Goal: Task Accomplishment & Management: Use online tool/utility

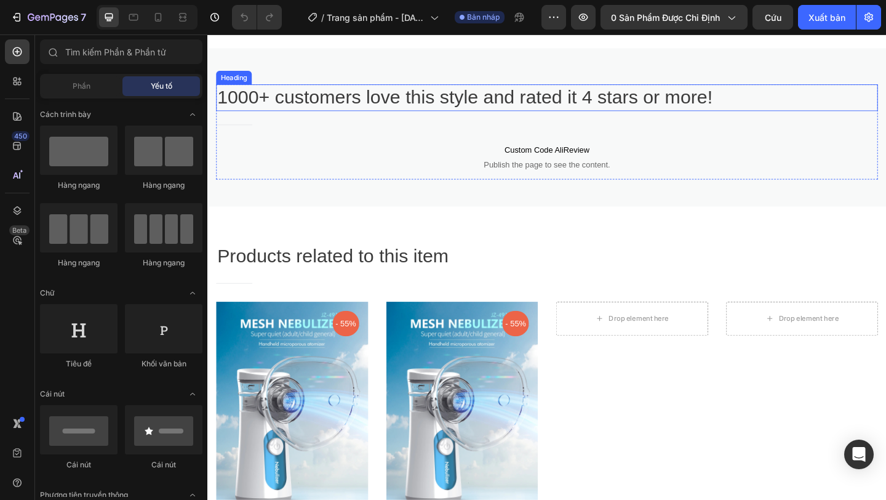
scroll to position [937, 0]
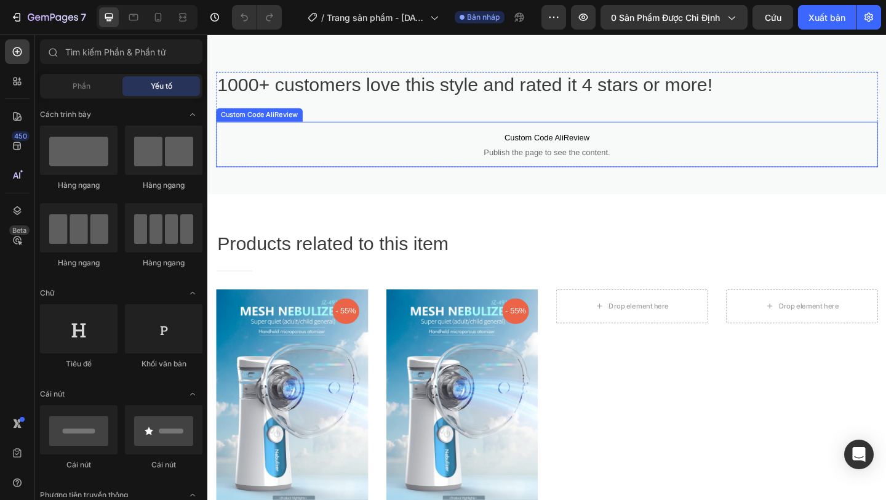
click at [652, 178] on p "Custom Code AliReview Publish the page to see the content." at bounding box center [577, 153] width 720 height 49
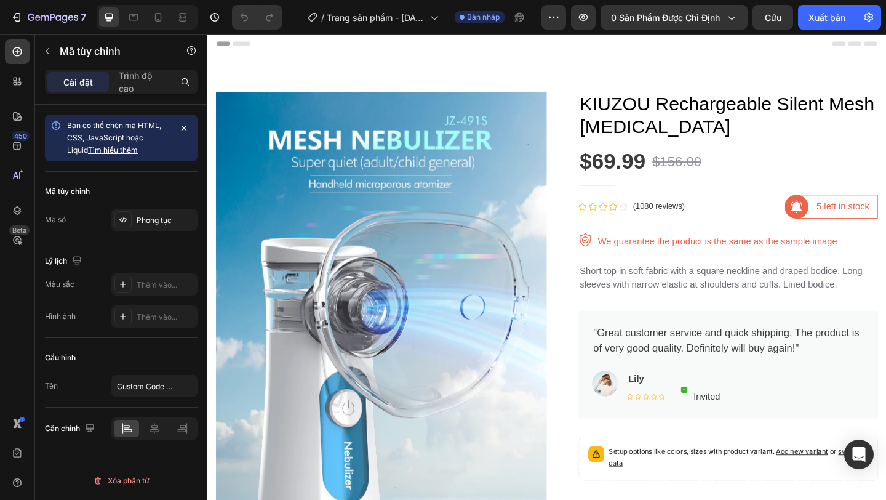
scroll to position [0, 0]
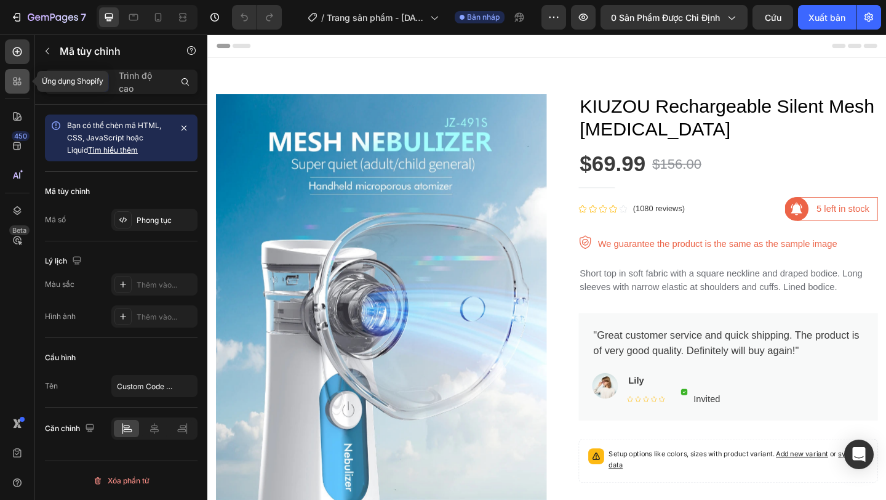
click at [14, 83] on icon at bounding box center [16, 84] width 4 height 4
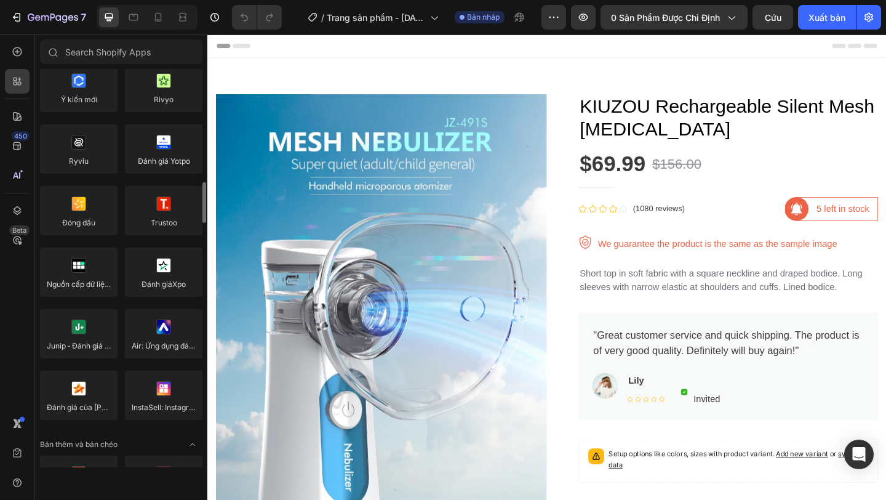
scroll to position [251, 0]
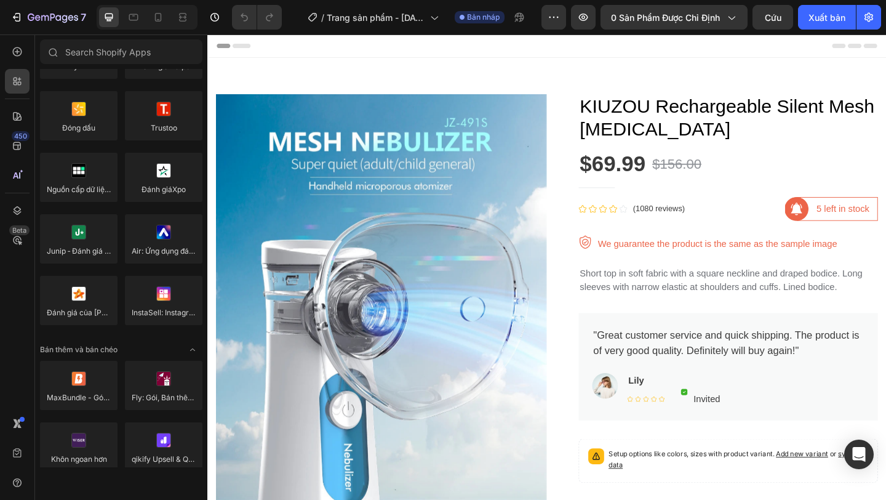
click at [145, 18] on div at bounding box center [147, 17] width 101 height 25
click at [153, 18] on icon at bounding box center [158, 17] width 12 height 12
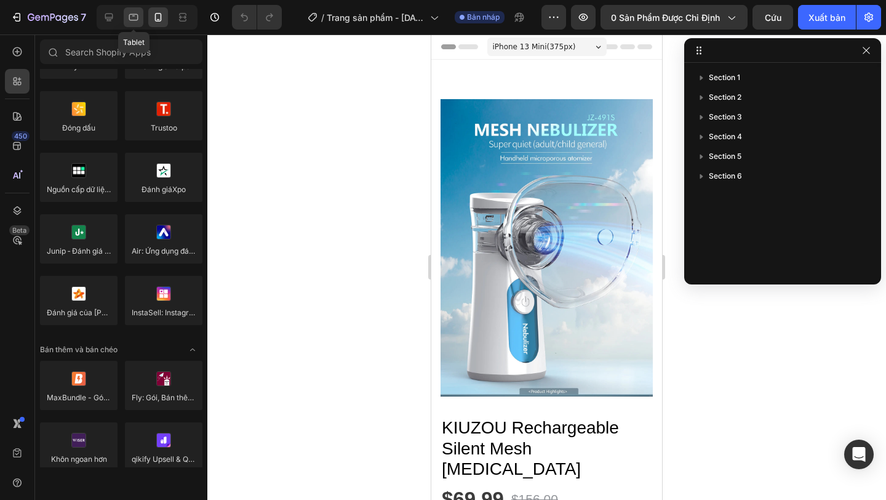
click at [128, 17] on icon at bounding box center [133, 17] width 12 height 12
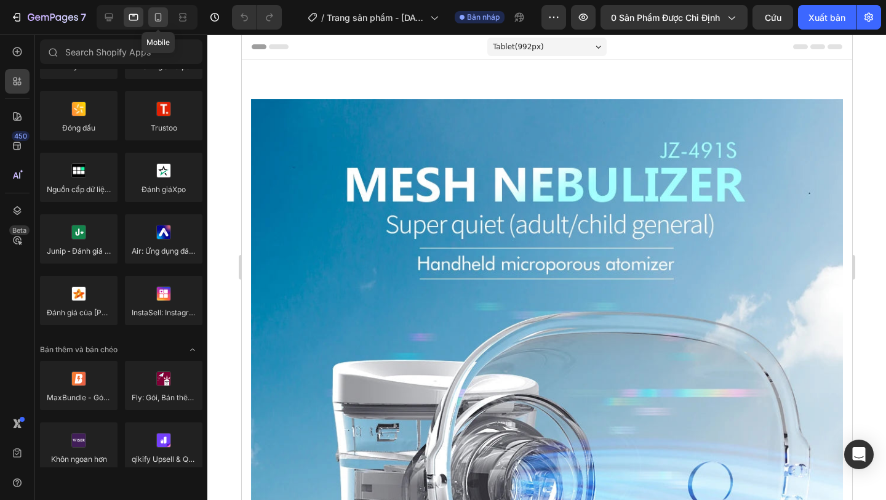
click at [158, 17] on icon at bounding box center [158, 17] width 12 height 12
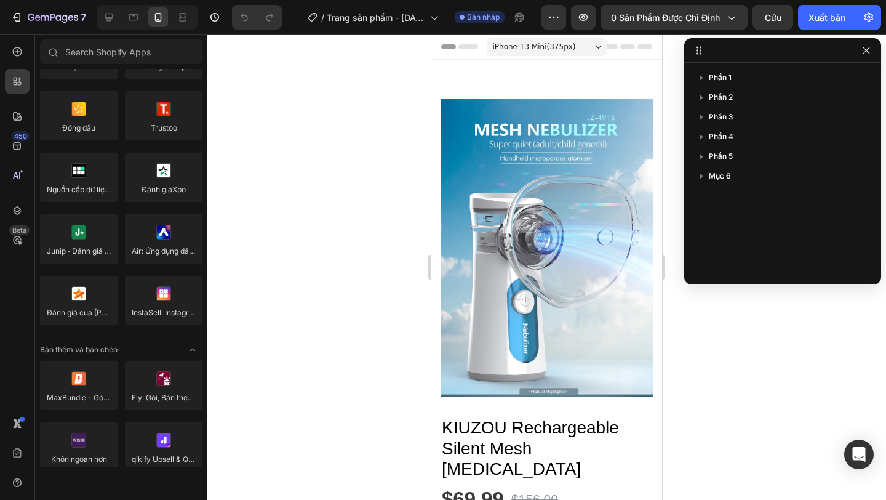
click at [326, 135] on div at bounding box center [546, 266] width 679 height 465
click at [577, 42] on div "iPhone 13 Mini ( 375 px)" at bounding box center [546, 47] width 119 height 18
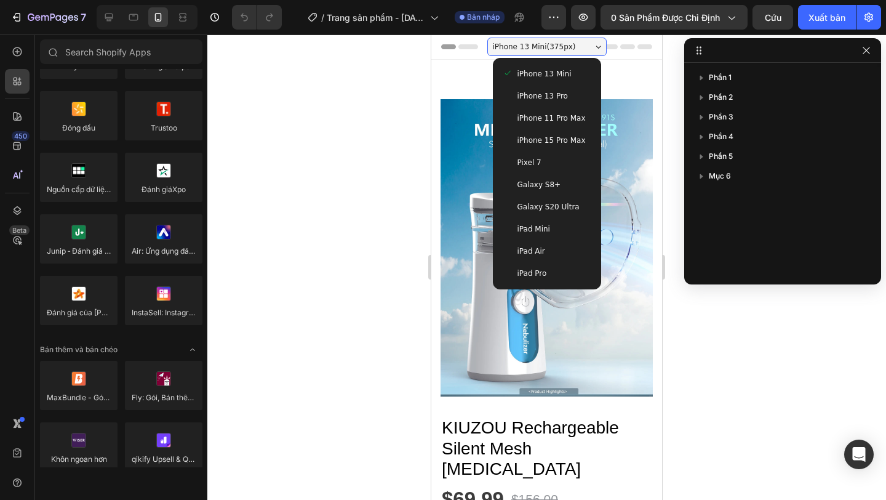
click at [577, 42] on div "iPhone 13 Mini ( 375 px)" at bounding box center [546, 47] width 119 height 18
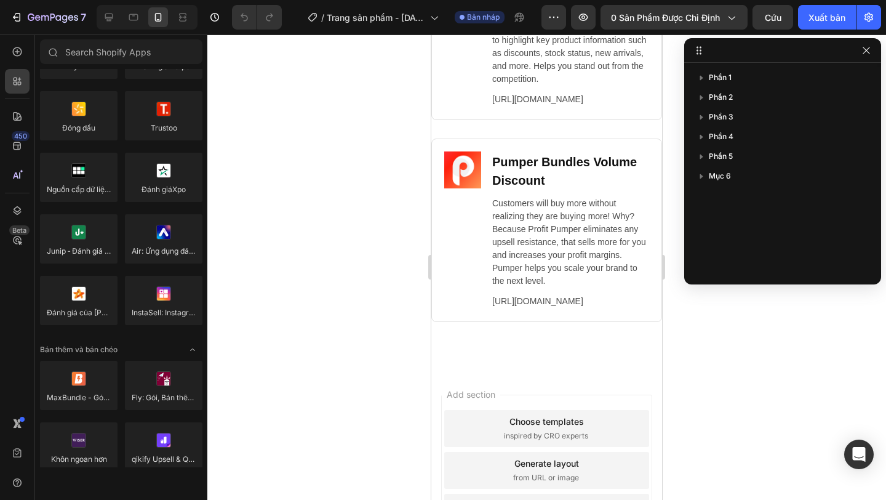
scroll to position [3439, 0]
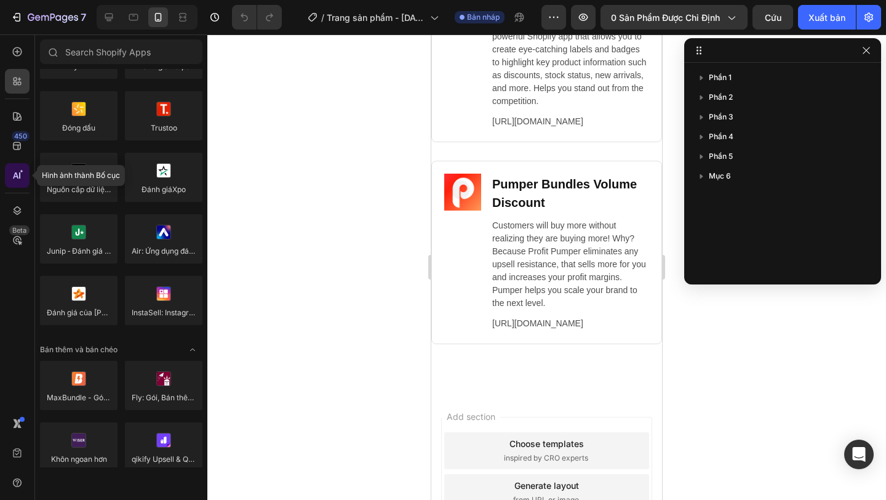
click at [10, 186] on div at bounding box center [17, 175] width 25 height 25
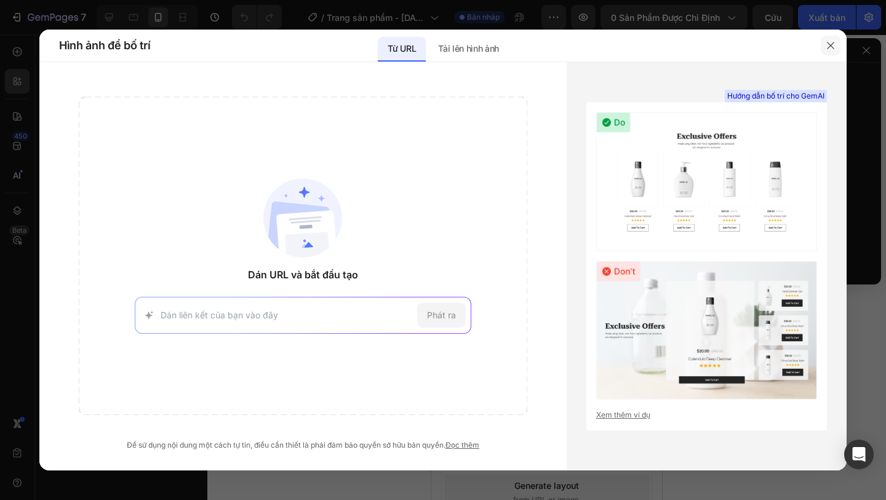
click at [832, 45] on icon "button" at bounding box center [831, 46] width 10 height 10
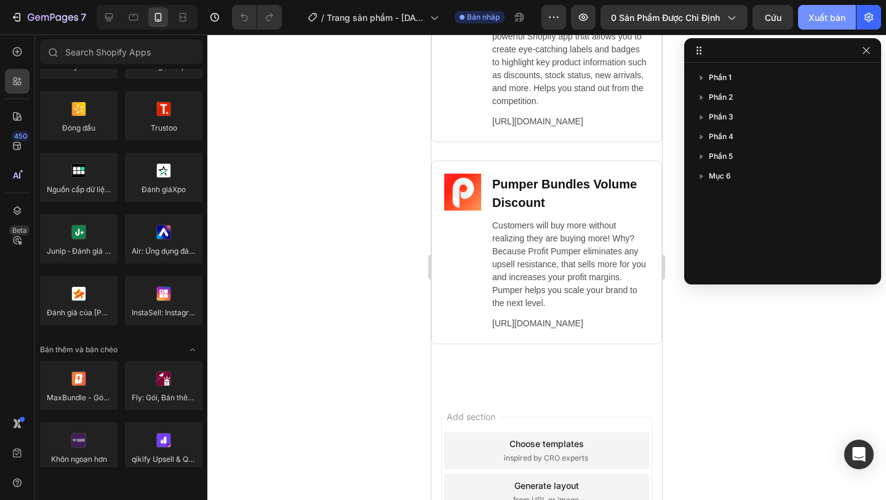
click at [832, 14] on font "Xuất bản" at bounding box center [826, 17] width 37 height 10
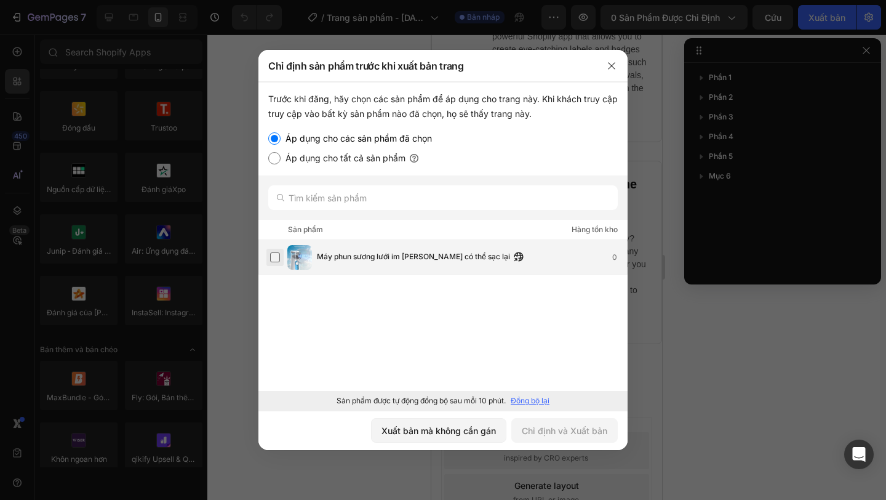
click at [274, 252] on label at bounding box center [275, 257] width 10 height 10
click at [563, 432] on font "Chỉ định và Xuất bản" at bounding box center [565, 430] width 86 height 10
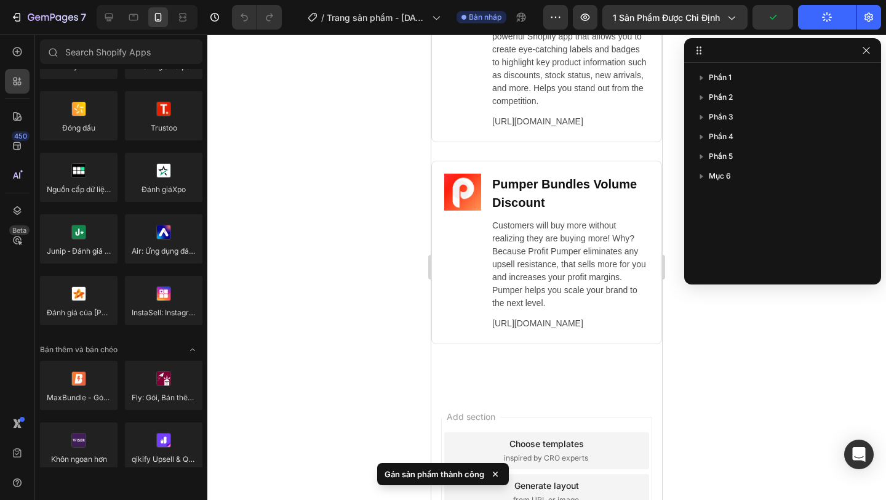
click at [367, 158] on div at bounding box center [546, 266] width 679 height 465
click at [867, 56] on button "button" at bounding box center [866, 50] width 15 height 15
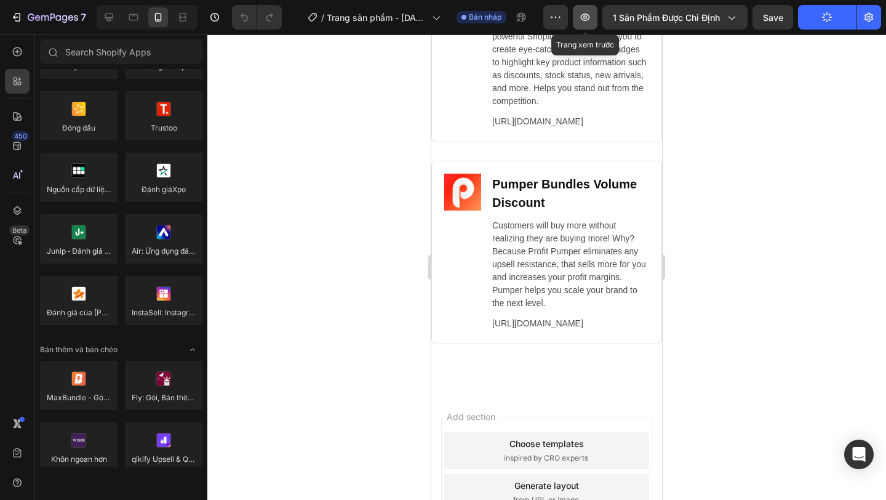
click at [591, 17] on button "button" at bounding box center [585, 17] width 25 height 25
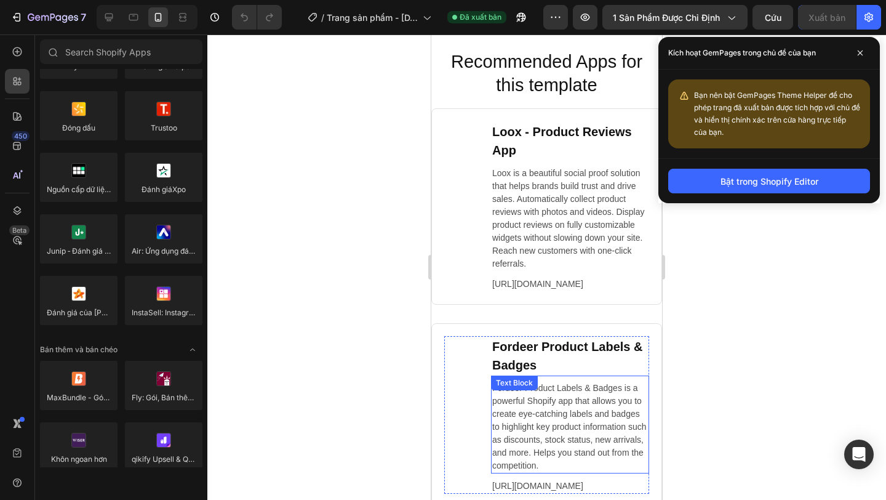
scroll to position [3012, 0]
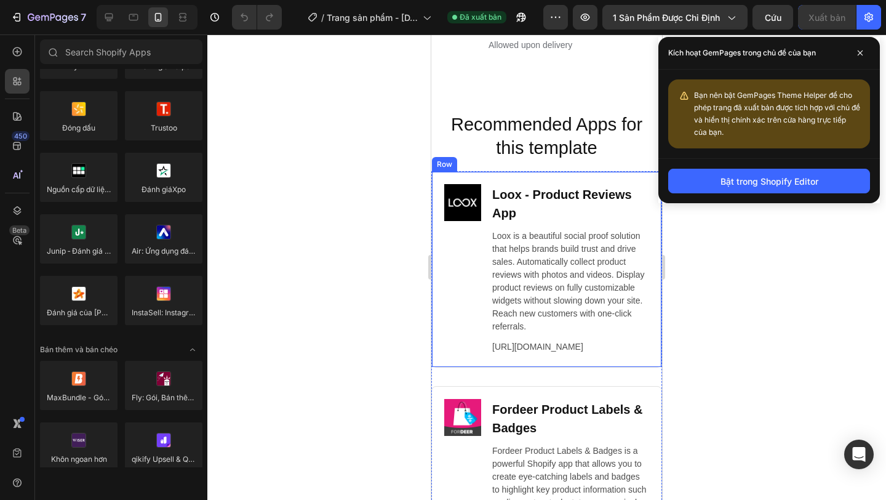
click at [433, 194] on div "Image Loox ‑ Product Reviews App Heading Loox is a beautiful social proof solut…" at bounding box center [546, 269] width 231 height 196
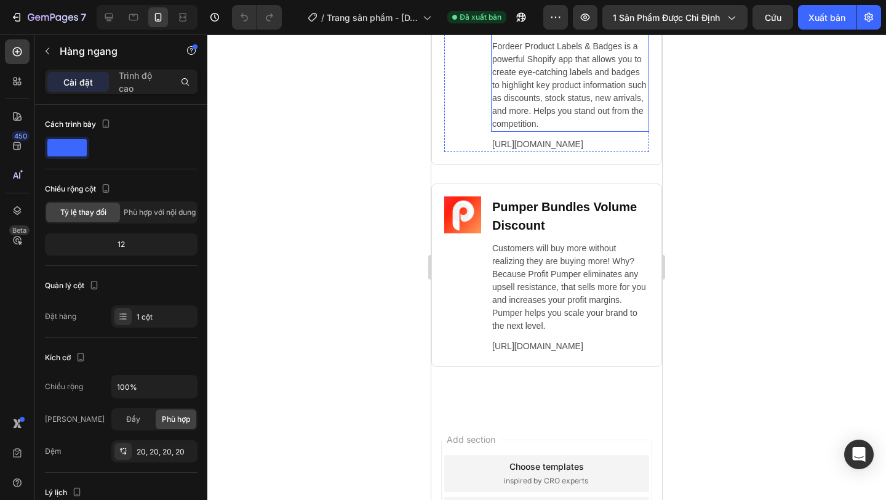
scroll to position [3617, 0]
